Goal: Information Seeking & Learning: Learn about a topic

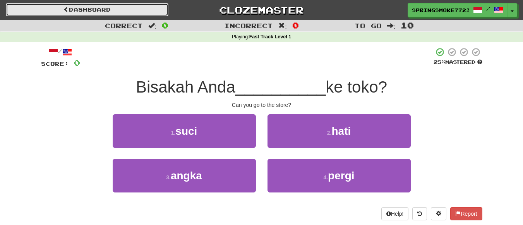
click at [125, 7] on link "Dashboard" at bounding box center [87, 9] width 163 height 13
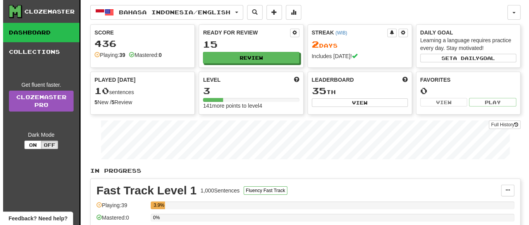
scroll to position [89, 0]
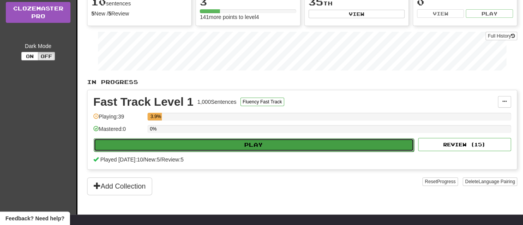
click at [231, 142] on button "Play" at bounding box center [254, 144] width 320 height 13
select select "**"
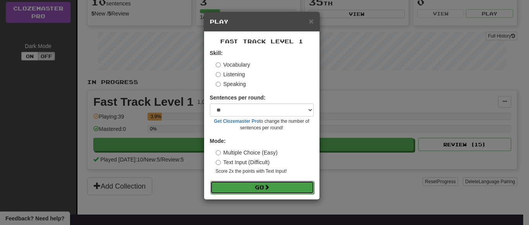
click at [261, 187] on button "Go" at bounding box center [262, 187] width 104 height 13
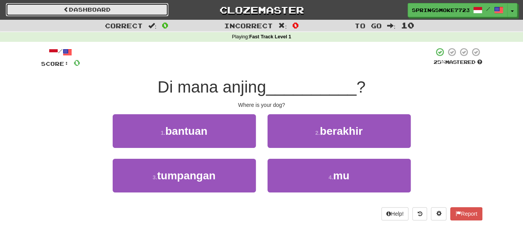
click at [93, 8] on link "Dashboard" at bounding box center [87, 9] width 163 height 13
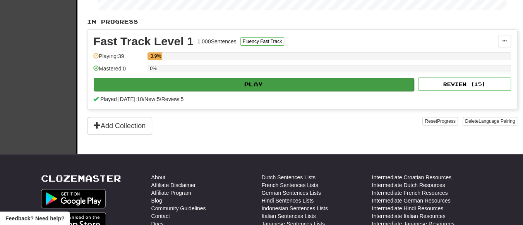
scroll to position [150, 0]
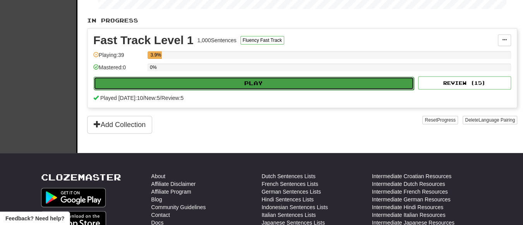
click at [320, 80] on button "Play" at bounding box center [254, 83] width 320 height 13
select select "**"
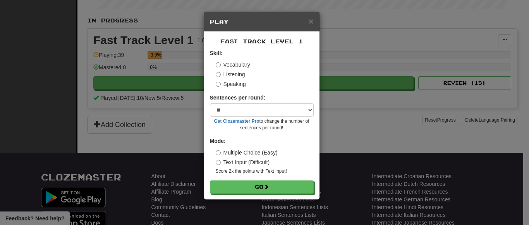
click at [315, 24] on div "× Play" at bounding box center [261, 22] width 115 height 20
click at [309, 17] on span "×" at bounding box center [311, 21] width 5 height 9
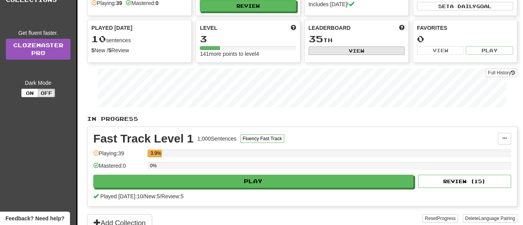
scroll to position [46, 0]
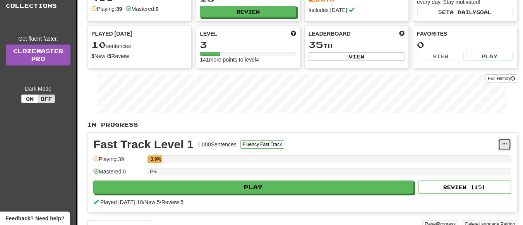
click at [510, 142] on button at bounding box center [504, 145] width 13 height 12
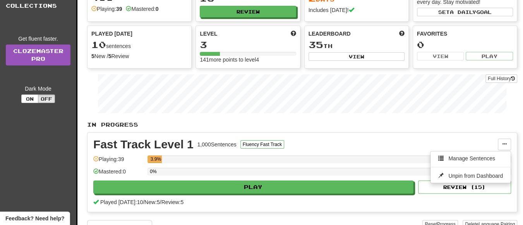
click at [414, 122] on p "In Progress" at bounding box center [302, 125] width 430 height 8
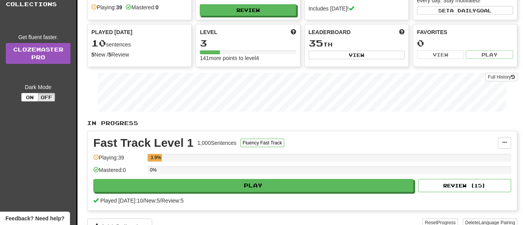
scroll to position [48, 0]
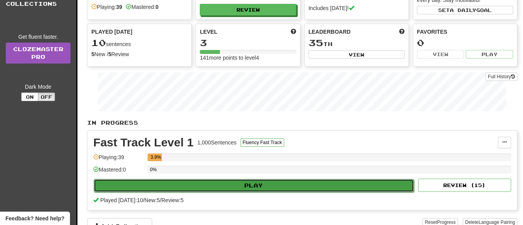
click at [349, 180] on button "Play" at bounding box center [254, 185] width 320 height 13
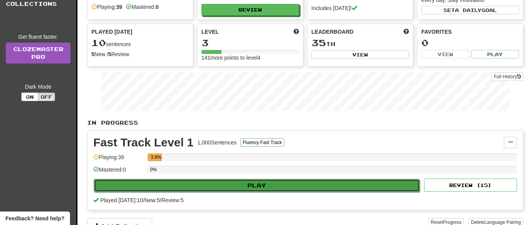
select select "**"
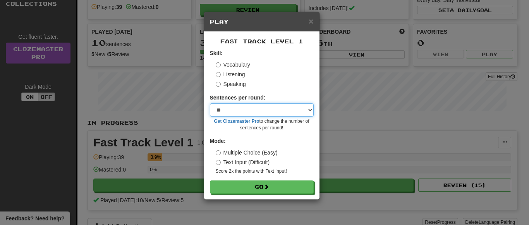
click at [256, 108] on select "* ** ** ** ** ** *** ********" at bounding box center [262, 109] width 104 height 13
click at [310, 20] on span "×" at bounding box center [311, 21] width 5 height 9
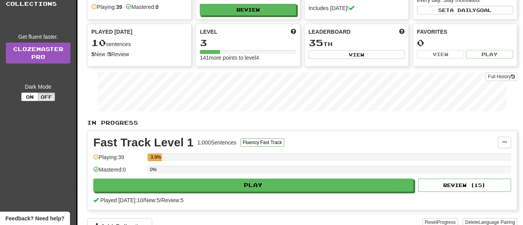
scroll to position [0, 0]
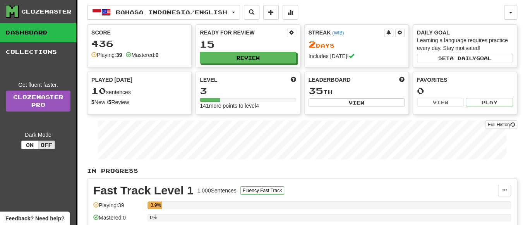
click at [216, 100] on div at bounding box center [210, 100] width 20 height 4
click at [292, 77] on span at bounding box center [293, 79] width 5 height 5
click at [237, 105] on div "141 more points to level 4" at bounding box center [248, 106] width 96 height 8
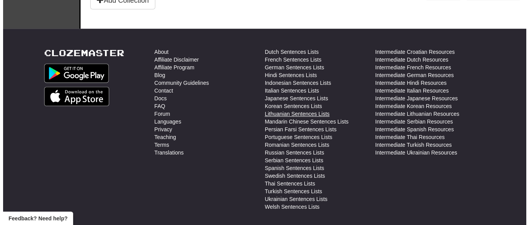
scroll to position [71, 0]
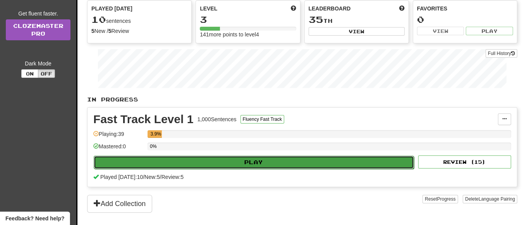
click at [299, 163] on button "Play" at bounding box center [254, 162] width 320 height 13
select select "**"
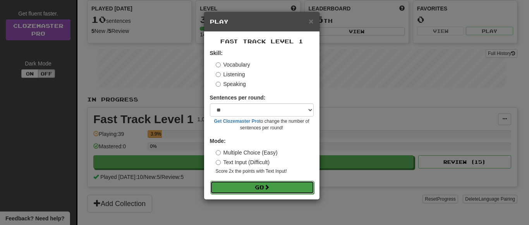
click at [259, 184] on button "Go" at bounding box center [262, 187] width 104 height 13
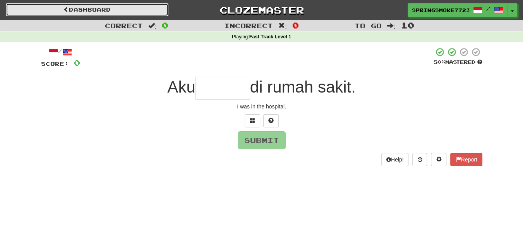
click at [53, 14] on link "Dashboard" at bounding box center [87, 9] width 163 height 13
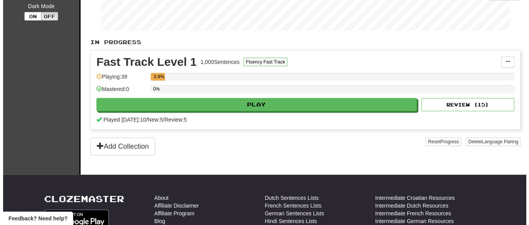
scroll to position [129, 0]
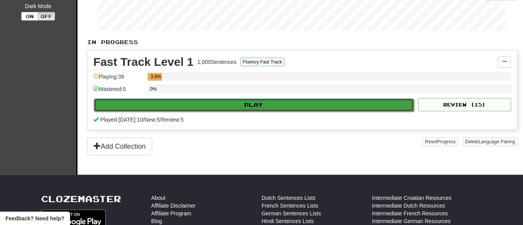
click at [281, 102] on button "Play" at bounding box center [254, 104] width 320 height 13
select select "**"
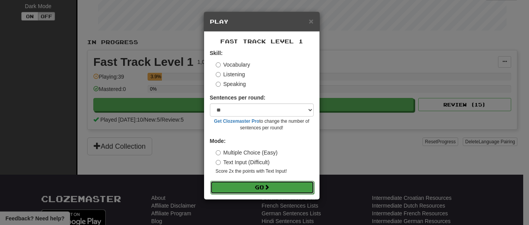
click at [255, 186] on button "Go" at bounding box center [262, 187] width 104 height 13
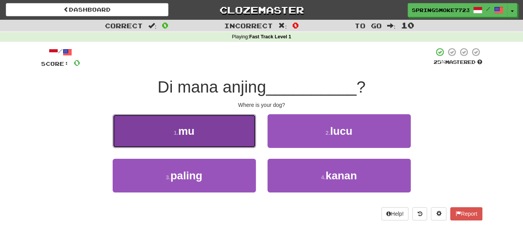
click at [217, 130] on button "1 . mu" at bounding box center [184, 131] width 143 height 34
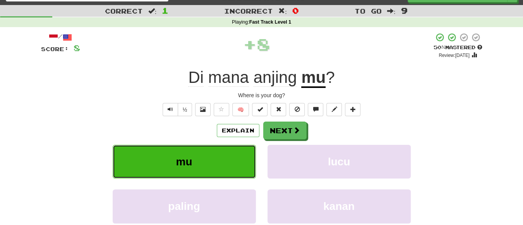
scroll to position [15, 0]
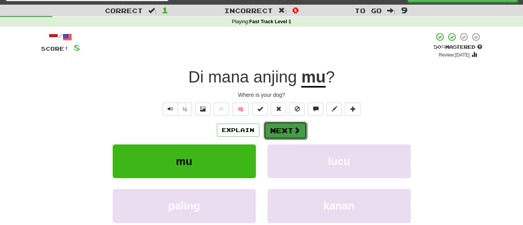
click at [281, 132] on button "Next" at bounding box center [285, 131] width 43 height 18
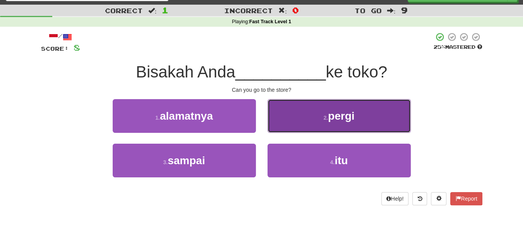
click at [299, 118] on button "2 . pergi" at bounding box center [339, 116] width 143 height 34
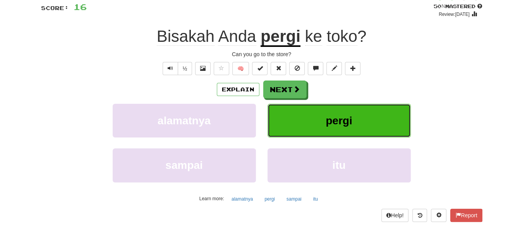
scroll to position [56, 0]
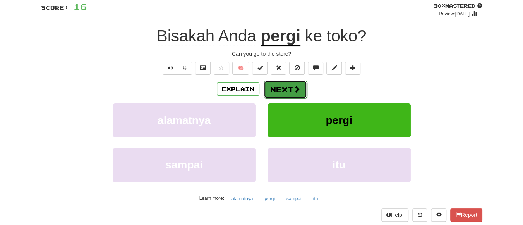
click at [282, 90] on button "Next" at bounding box center [285, 90] width 43 height 18
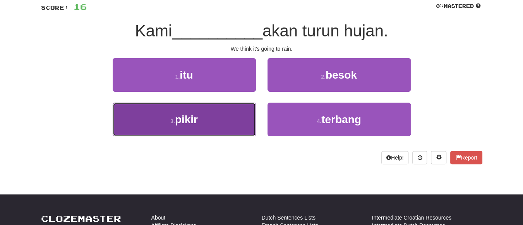
click at [186, 126] on button "3 . pikir" at bounding box center [184, 120] width 143 height 34
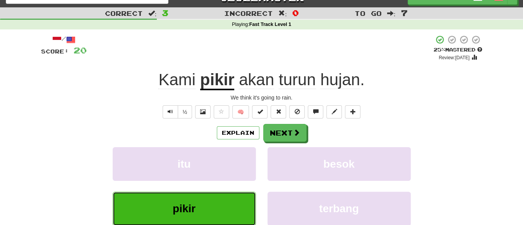
scroll to position [12, 0]
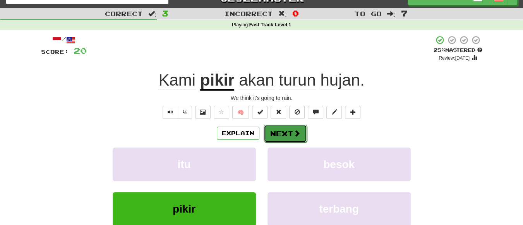
click at [285, 132] on button "Next" at bounding box center [285, 134] width 43 height 18
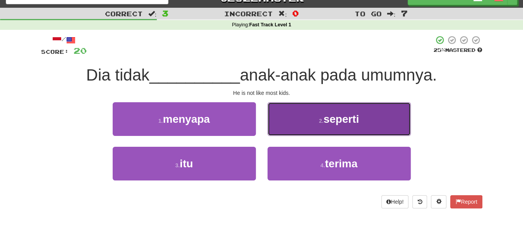
click at [335, 118] on span "seperti" at bounding box center [341, 119] width 36 height 12
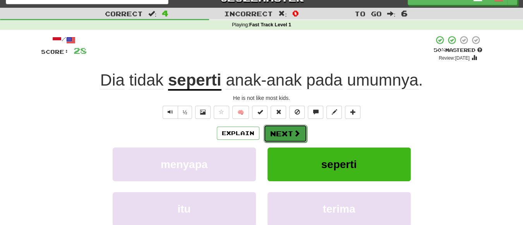
click at [289, 130] on button "Next" at bounding box center [285, 134] width 43 height 18
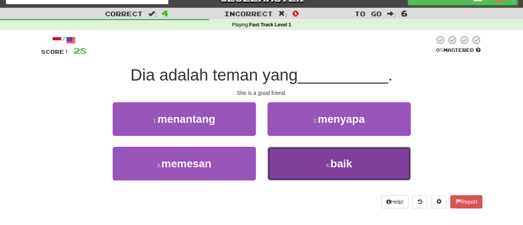
click at [312, 170] on button "4 . baik" at bounding box center [339, 164] width 143 height 34
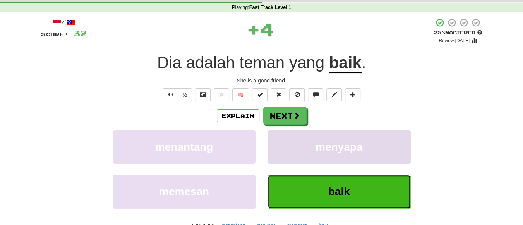
scroll to position [30, 0]
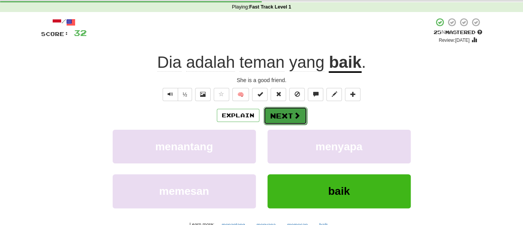
click at [277, 114] on button "Next" at bounding box center [285, 116] width 43 height 18
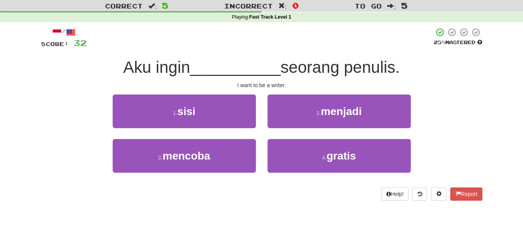
scroll to position [19, 0]
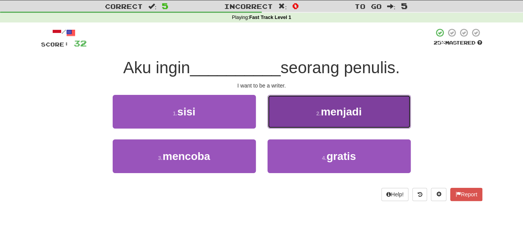
click at [352, 108] on span "menjadi" at bounding box center [341, 112] width 41 height 12
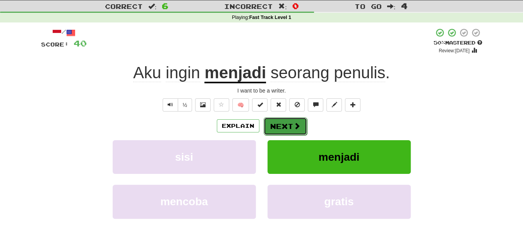
click at [284, 125] on button "Next" at bounding box center [285, 126] width 43 height 18
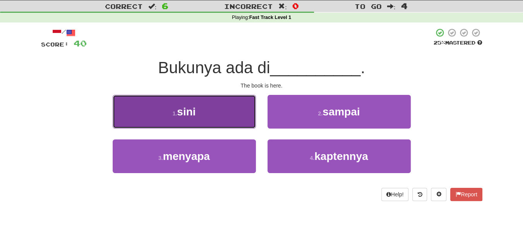
click at [189, 108] on span "sini" at bounding box center [186, 112] width 19 height 12
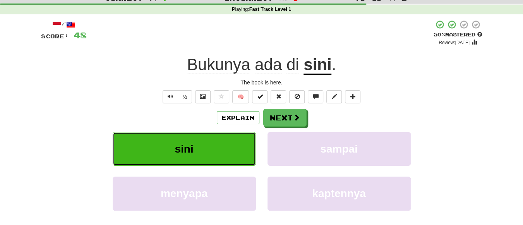
scroll to position [28, 0]
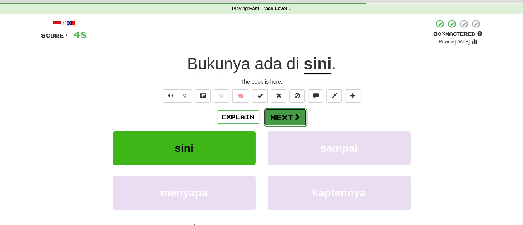
click at [282, 114] on button "Next" at bounding box center [285, 117] width 43 height 18
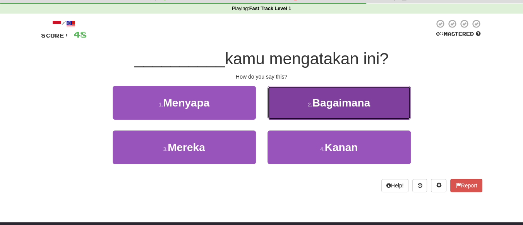
click at [350, 101] on span "Bagaimana" at bounding box center [342, 103] width 58 height 12
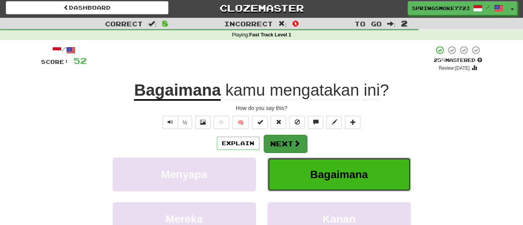
scroll to position [12, 0]
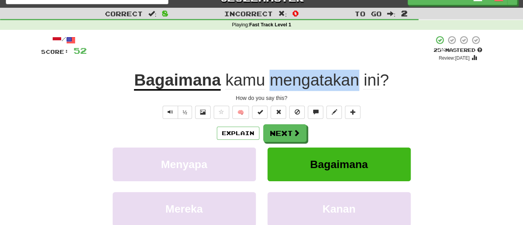
drag, startPoint x: 268, startPoint y: 80, endPoint x: 359, endPoint y: 77, distance: 91.5
click at [359, 77] on span "kamu mengatakan ini ?" at bounding box center [305, 80] width 168 height 19
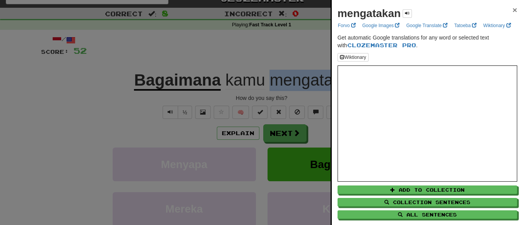
click at [513, 9] on span "×" at bounding box center [515, 9] width 5 height 9
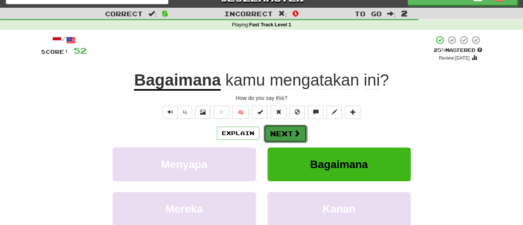
click at [289, 132] on button "Next" at bounding box center [285, 134] width 43 height 18
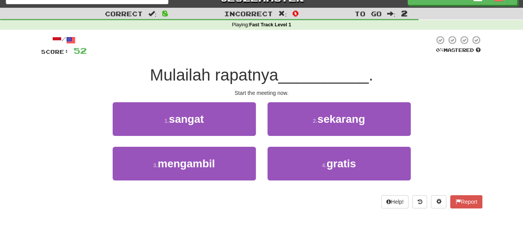
scroll to position [5, 0]
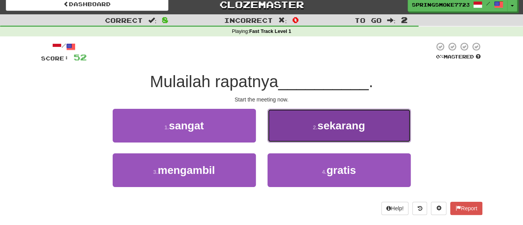
click at [330, 129] on span "sekarang" at bounding box center [342, 126] width 48 height 12
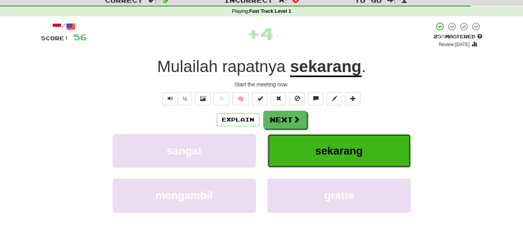
scroll to position [26, 0]
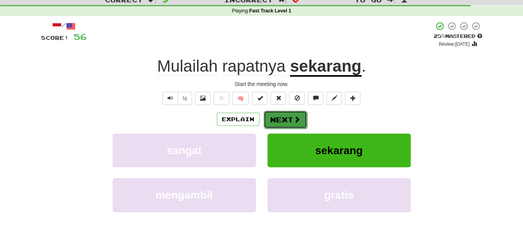
click at [283, 114] on button "Next" at bounding box center [285, 120] width 43 height 18
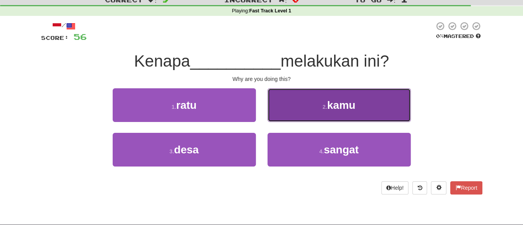
click at [338, 110] on span "kamu" at bounding box center [341, 105] width 28 height 12
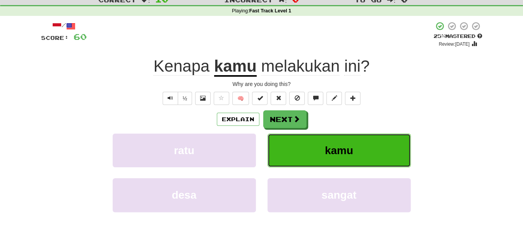
scroll to position [0, 0]
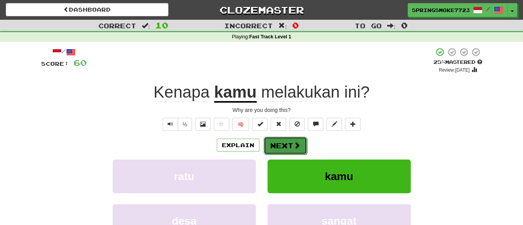
click at [280, 147] on button "Next" at bounding box center [285, 146] width 43 height 18
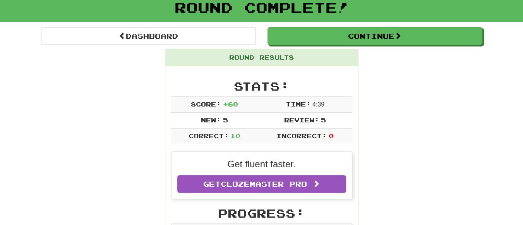
scroll to position [49, 0]
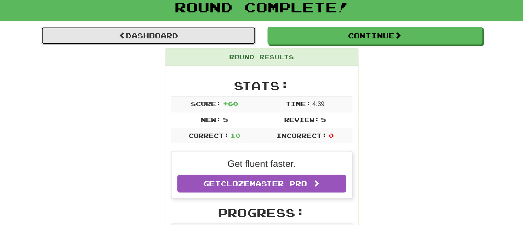
click at [210, 28] on link "Dashboard" at bounding box center [148, 36] width 215 height 18
